Goal: Find specific page/section: Find specific page/section

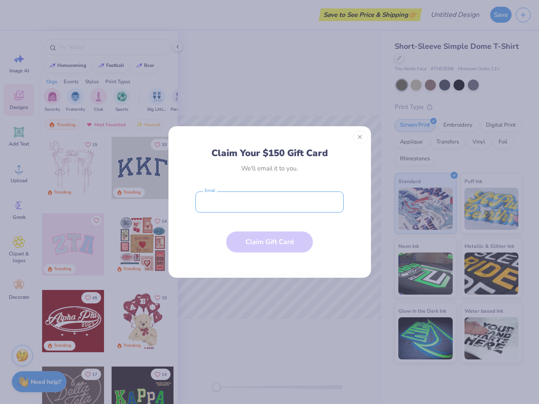
click at [270, 202] on input "email" at bounding box center [269, 202] width 148 height 21
click at [360, 137] on button "Close" at bounding box center [360, 137] width 14 height 14
